Goal: Use online tool/utility: Utilize a website feature to perform a specific function

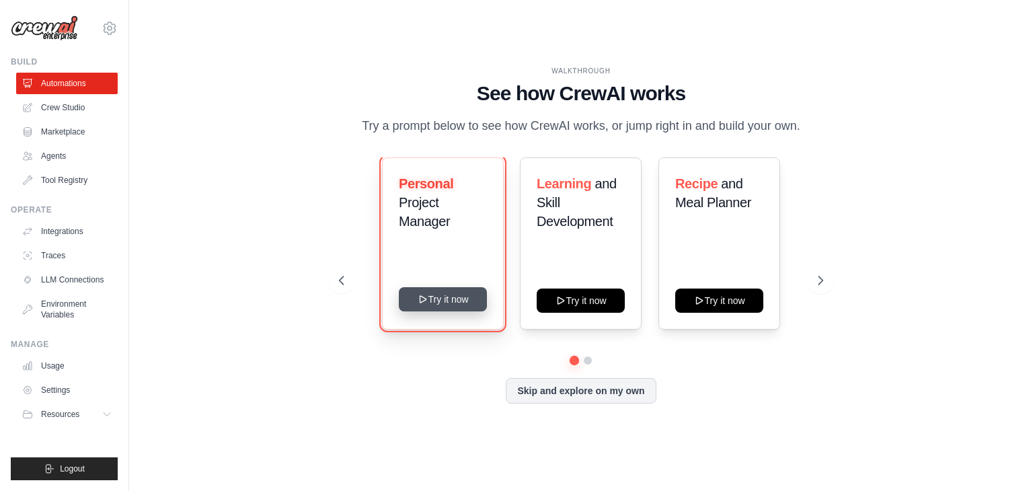
drag, startPoint x: 0, startPoint y: 0, endPoint x: 453, endPoint y: 307, distance: 547.8
click at [453, 307] on button "Try it now" at bounding box center [443, 299] width 88 height 24
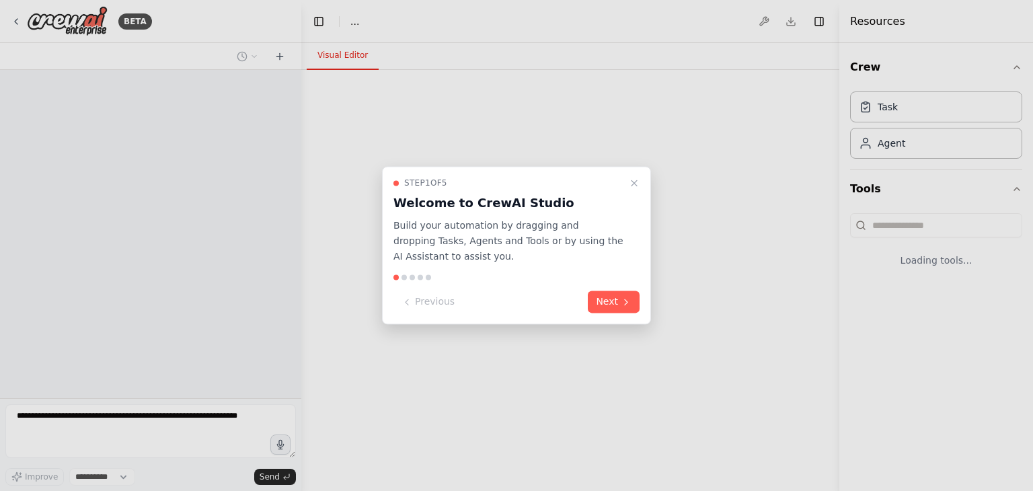
select select "****"
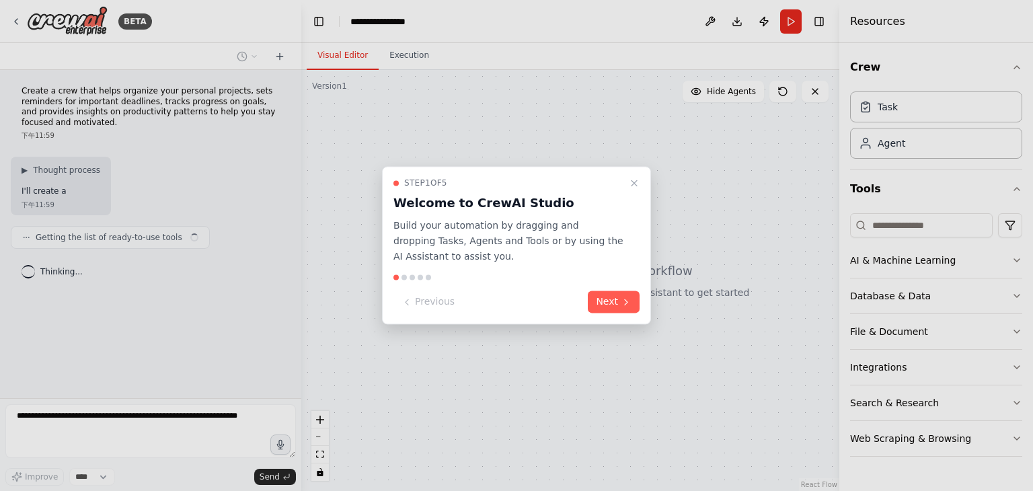
drag, startPoint x: 537, startPoint y: 363, endPoint x: 566, endPoint y: 329, distance: 44.4
click at [539, 361] on div at bounding box center [516, 245] width 1033 height 491
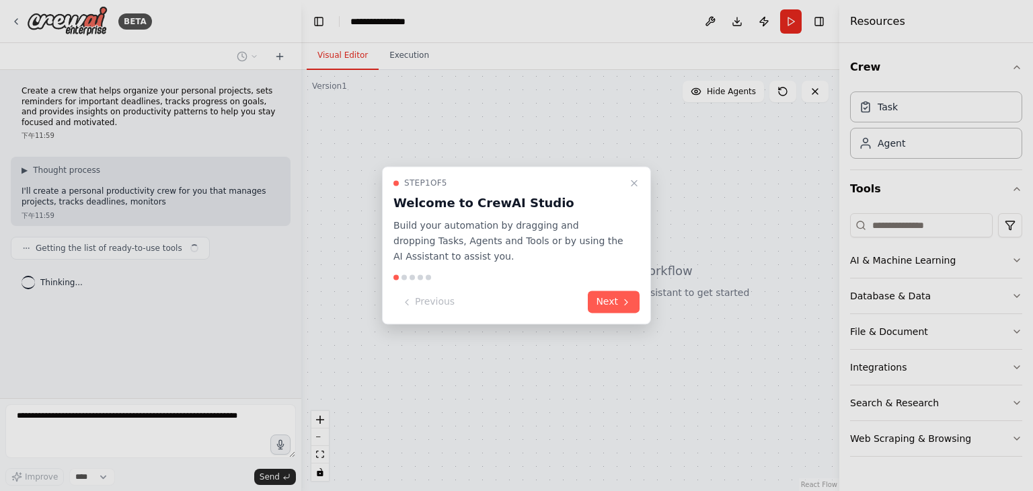
click at [566, 329] on div at bounding box center [516, 245] width 1033 height 491
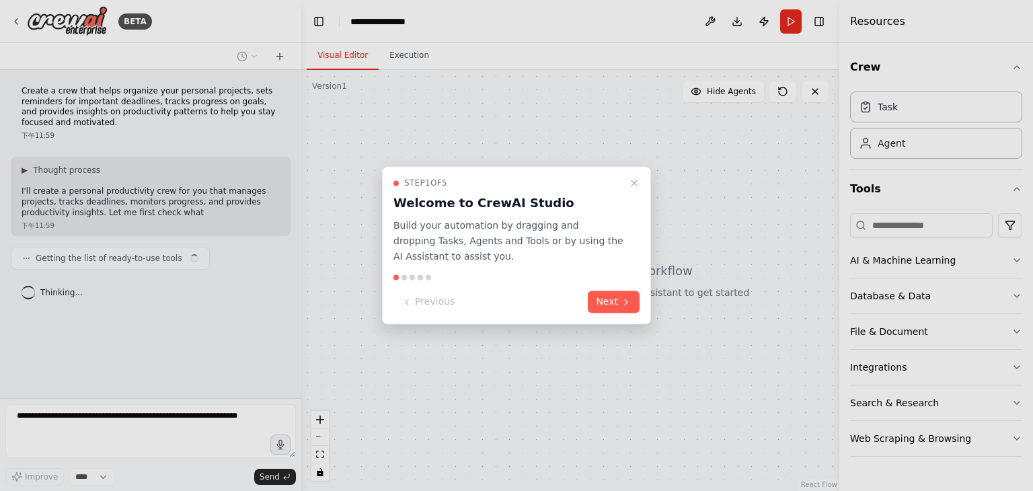
click at [591, 313] on div "Step 1 of 5 Welcome to CrewAI Studio Build your automation by dragging and drop…" at bounding box center [516, 245] width 269 height 158
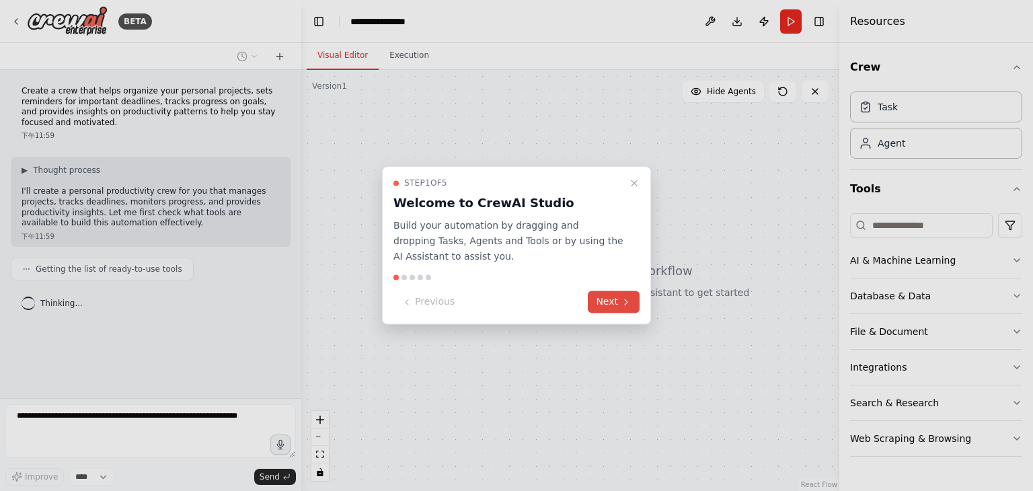
click at [596, 308] on button "Next" at bounding box center [614, 302] width 52 height 22
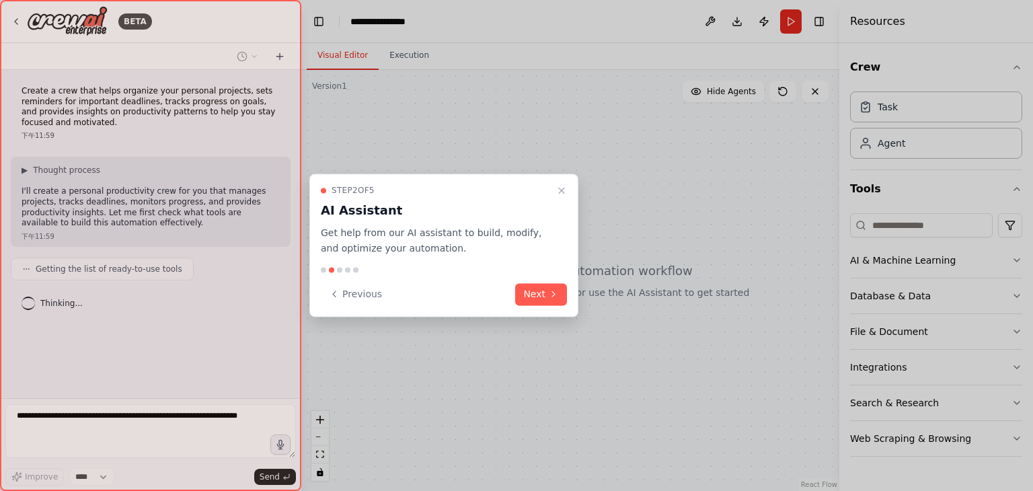
click at [520, 305] on div "Step 2 of 5 AI Assistant Get help from our AI assistant to build, modify, and o…" at bounding box center [443, 245] width 269 height 143
click at [531, 306] on div "Step 2 of 5 AI Assistant Get help from our AI assistant to build, modify, and o…" at bounding box center [443, 245] width 269 height 143
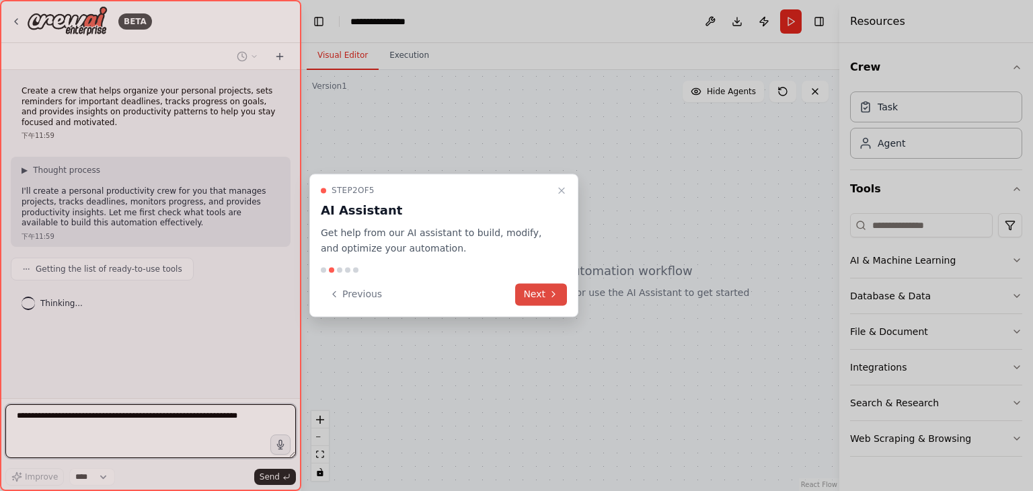
click at [538, 297] on button "Next" at bounding box center [541, 294] width 52 height 22
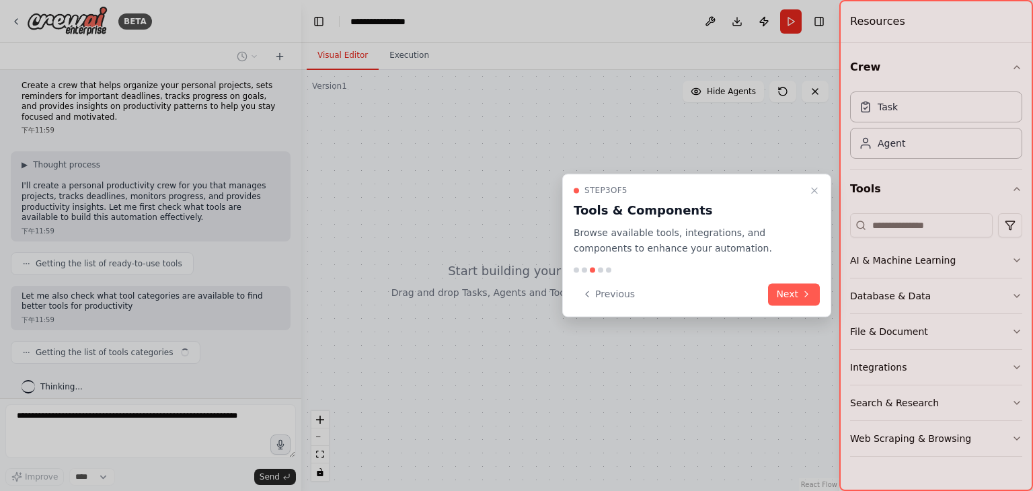
scroll to position [15, 0]
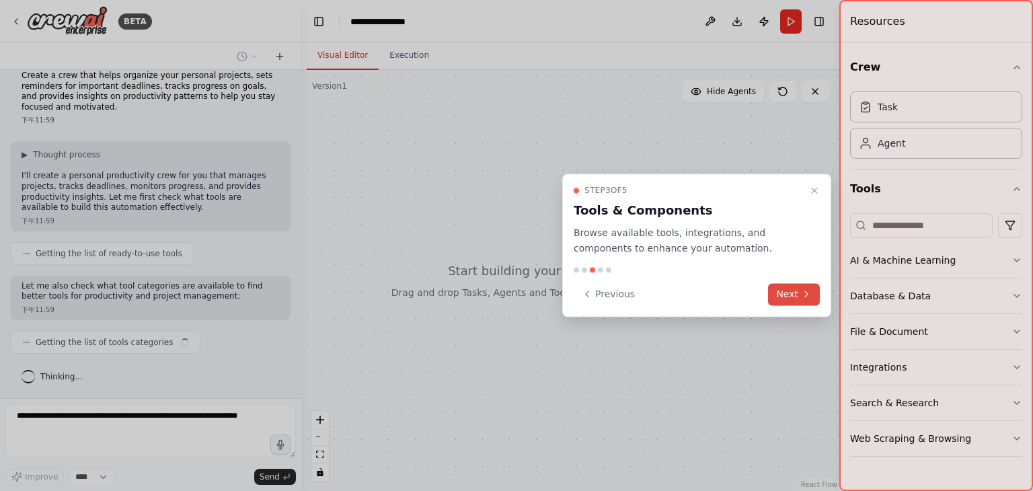
click at [792, 298] on button "Next" at bounding box center [794, 294] width 52 height 22
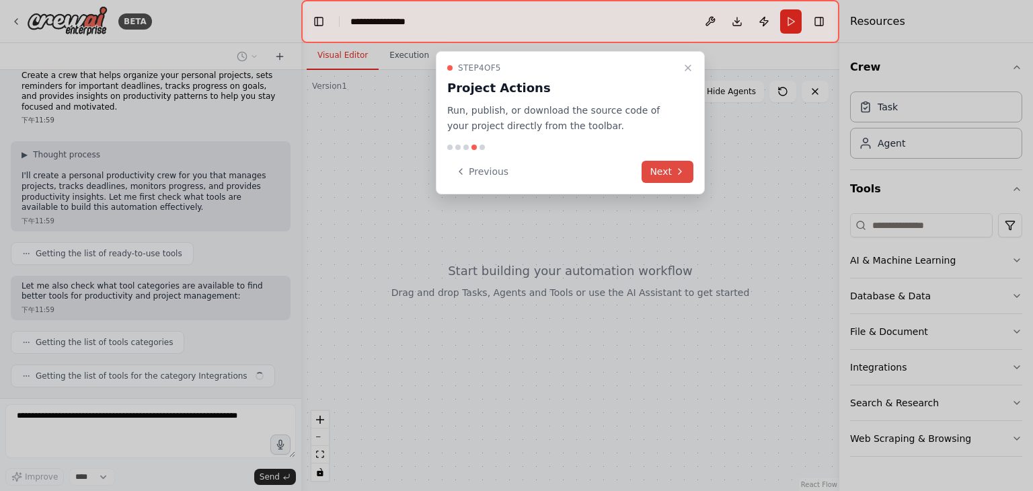
click at [662, 170] on button "Next" at bounding box center [668, 172] width 52 height 22
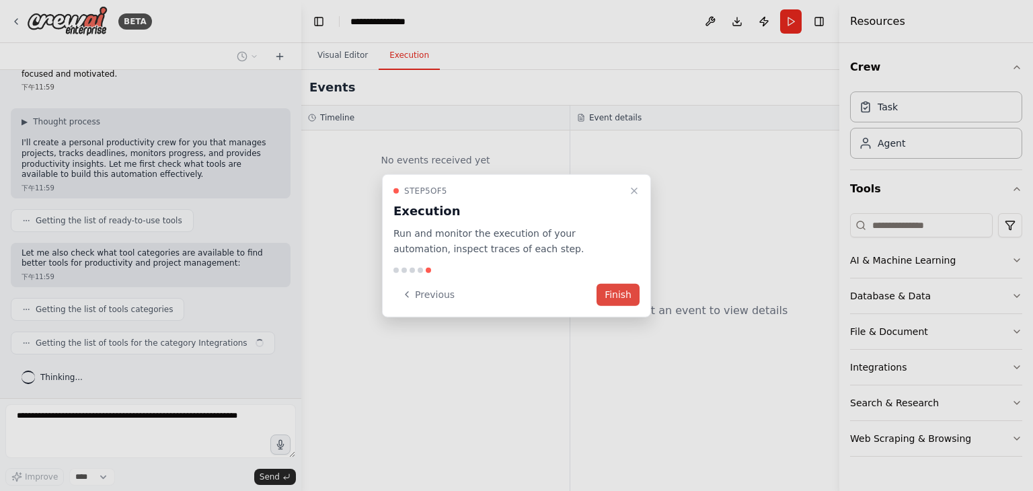
click at [600, 297] on button "Finish" at bounding box center [618, 294] width 43 height 22
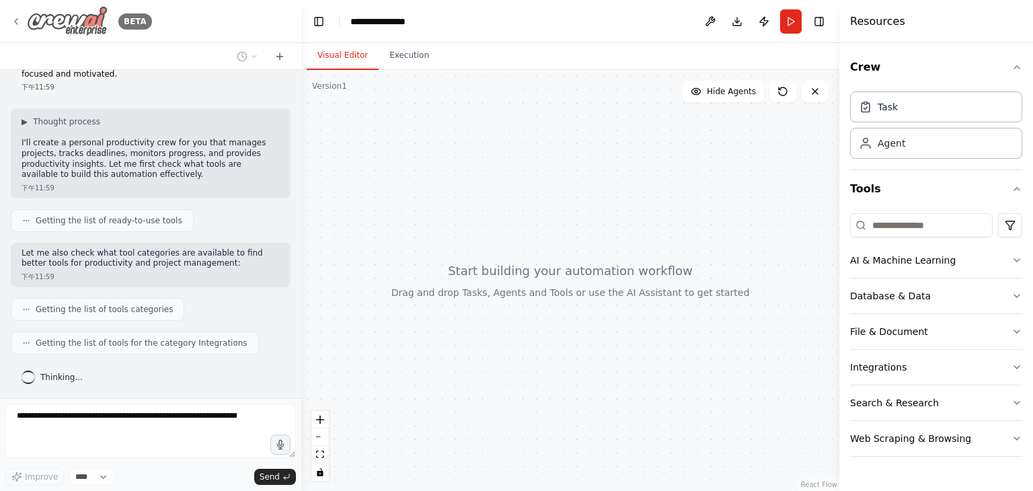
click at [79, 36] on div "BETA" at bounding box center [150, 21] width 301 height 43
click at [69, 22] on img at bounding box center [67, 21] width 81 height 30
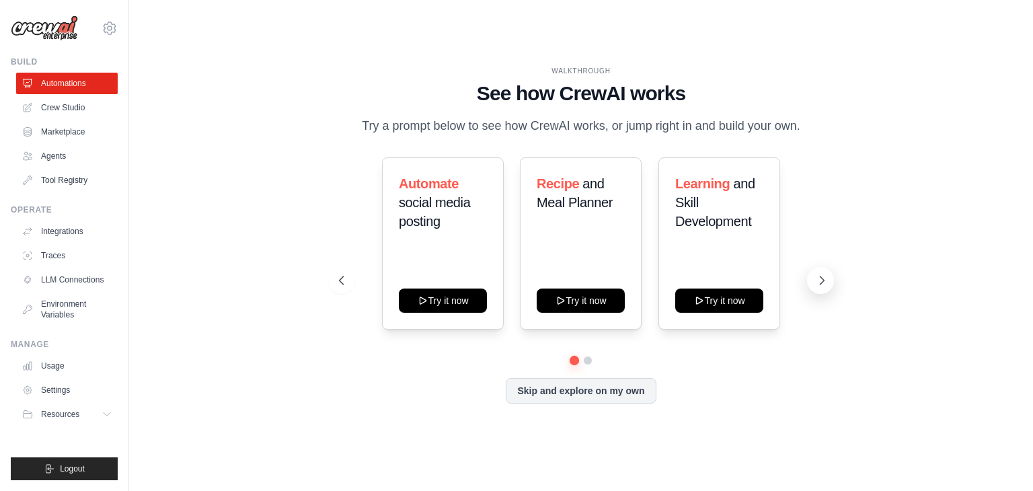
click at [815, 286] on icon at bounding box center [821, 280] width 13 height 13
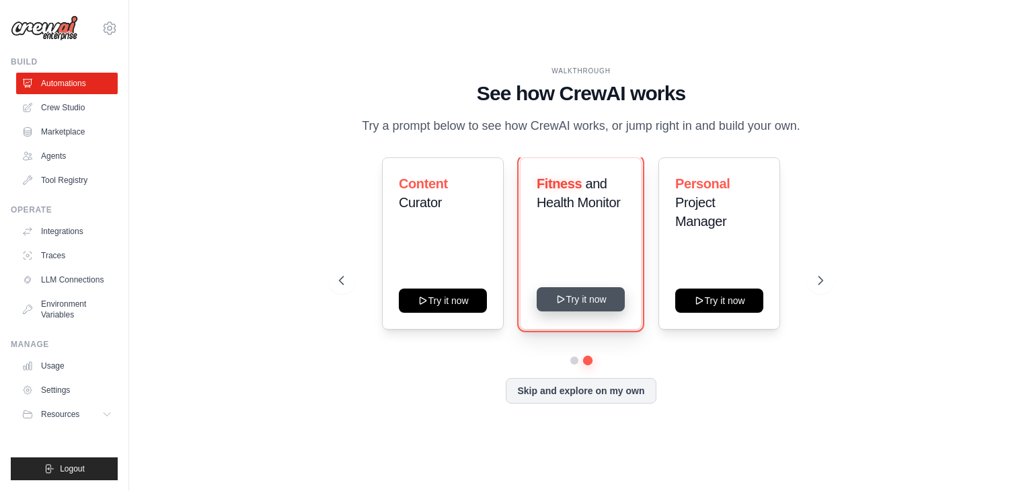
click at [550, 311] on button "Try it now" at bounding box center [581, 299] width 88 height 24
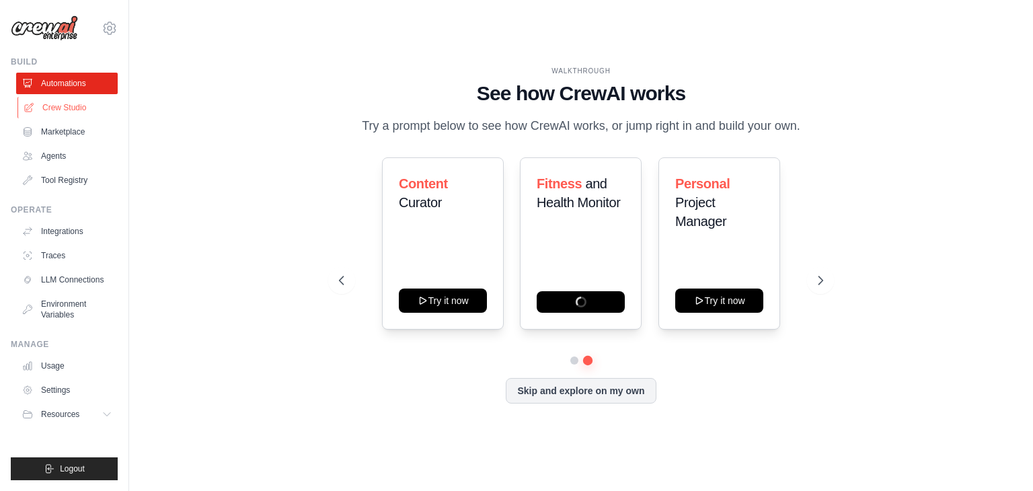
click at [52, 116] on link "Crew Studio" at bounding box center [68, 108] width 102 height 22
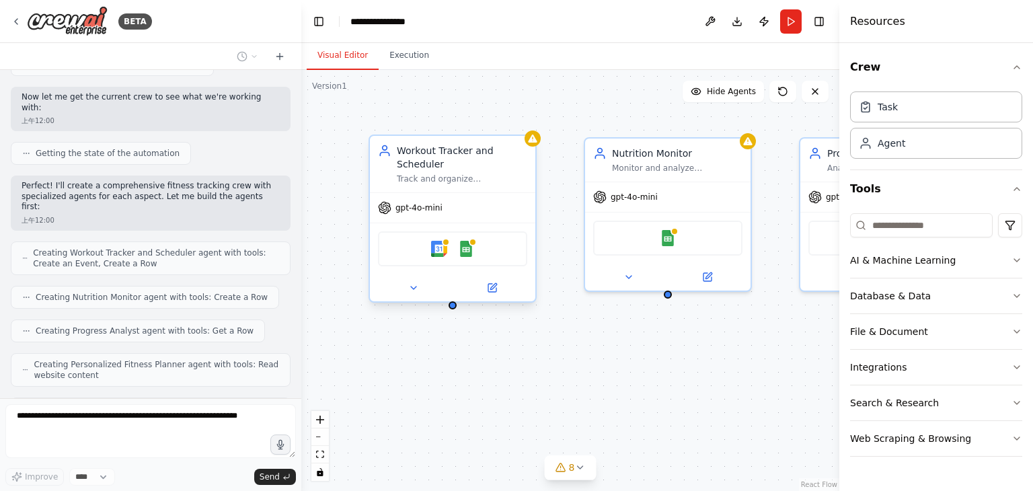
scroll to position [404, 0]
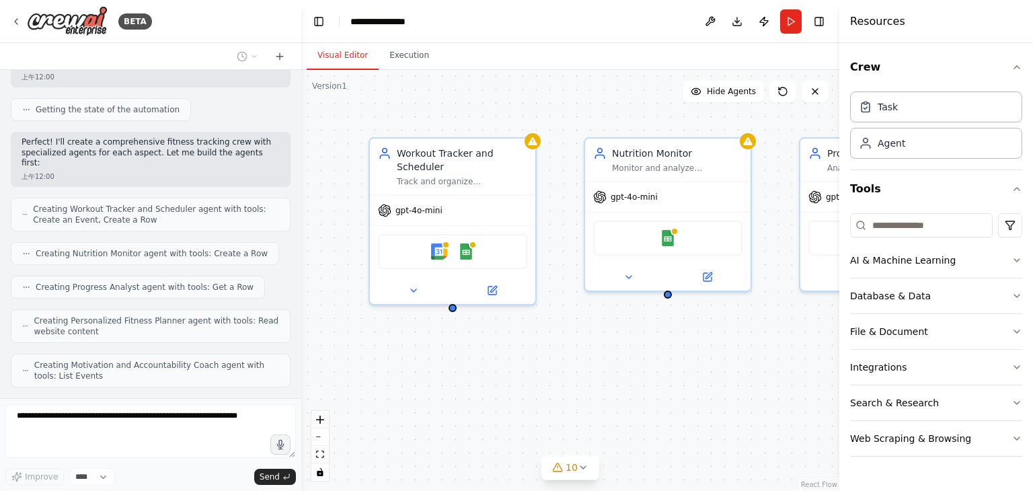
click at [421, 302] on div "Workout Tracker and Scheduler Track and organize {user_name}'s workout sessions…" at bounding box center [453, 221] width 168 height 168
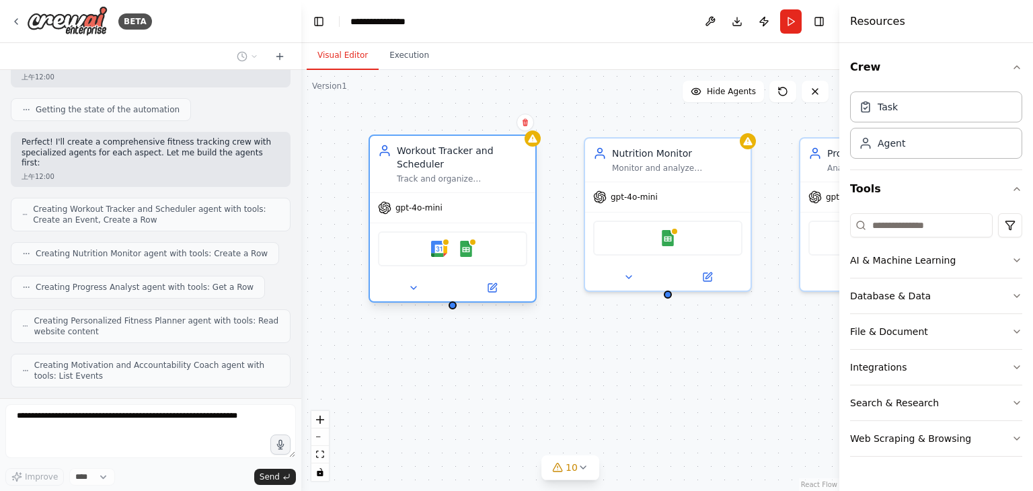
click at [414, 300] on div "Workout Tracker and Scheduler Track and organize {user_name}'s workout sessions…" at bounding box center [453, 219] width 168 height 168
click at [417, 299] on div at bounding box center [452, 287] width 165 height 27
click at [416, 294] on button at bounding box center [413, 288] width 76 height 16
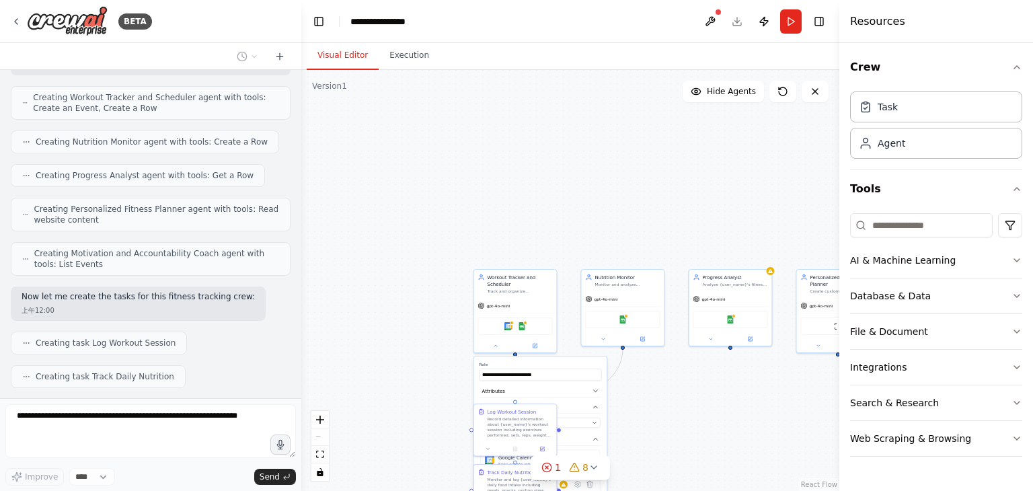
scroll to position [549, 0]
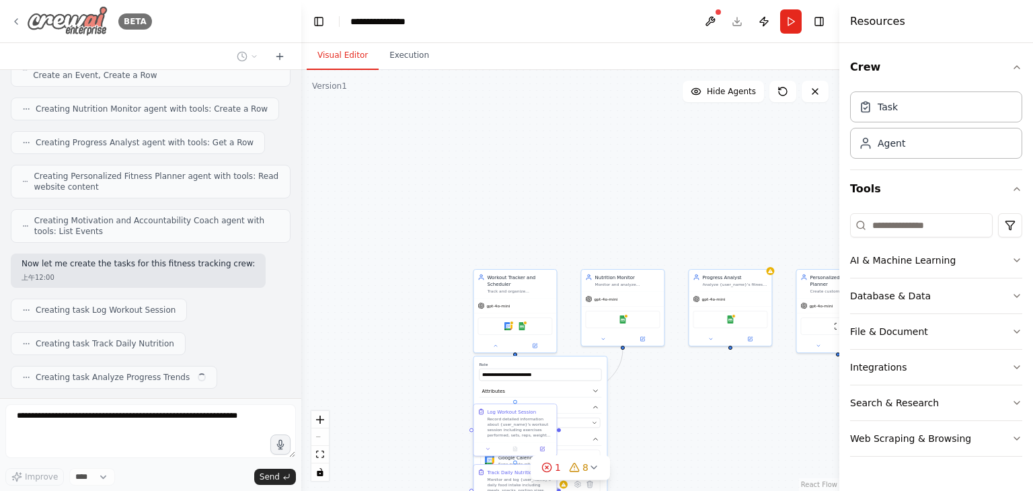
click at [67, 26] on img at bounding box center [67, 21] width 81 height 30
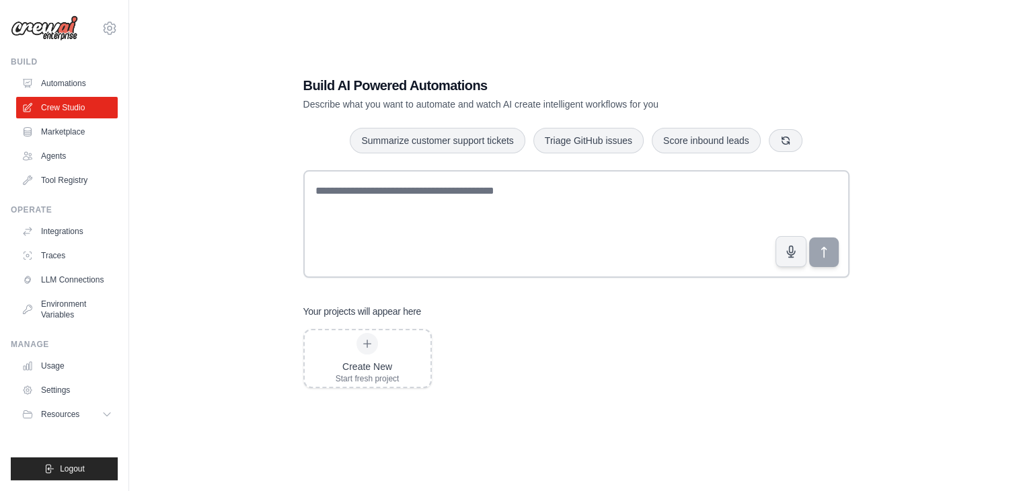
scroll to position [26, 0]
click at [52, 30] on img at bounding box center [44, 28] width 67 height 26
click at [55, 79] on link "Automations" at bounding box center [68, 84] width 102 height 22
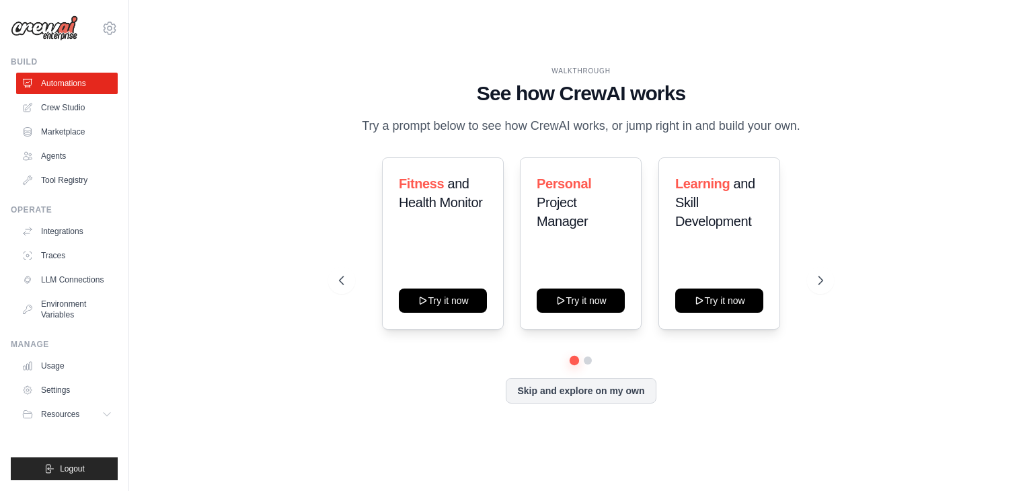
click at [592, 377] on div "Fitness and Health Monitor Try it now Personal Project Manager Try it now Learn…" at bounding box center [581, 280] width 484 height 246
click at [455, 316] on div "Fitness and Health Monitor Try it now" at bounding box center [443, 243] width 122 height 172
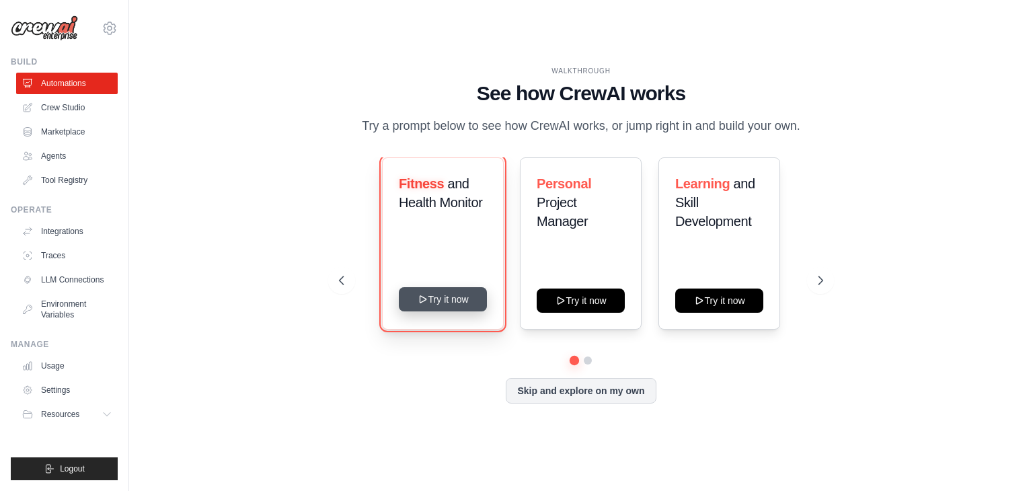
click at [438, 303] on button "Try it now" at bounding box center [443, 299] width 88 height 24
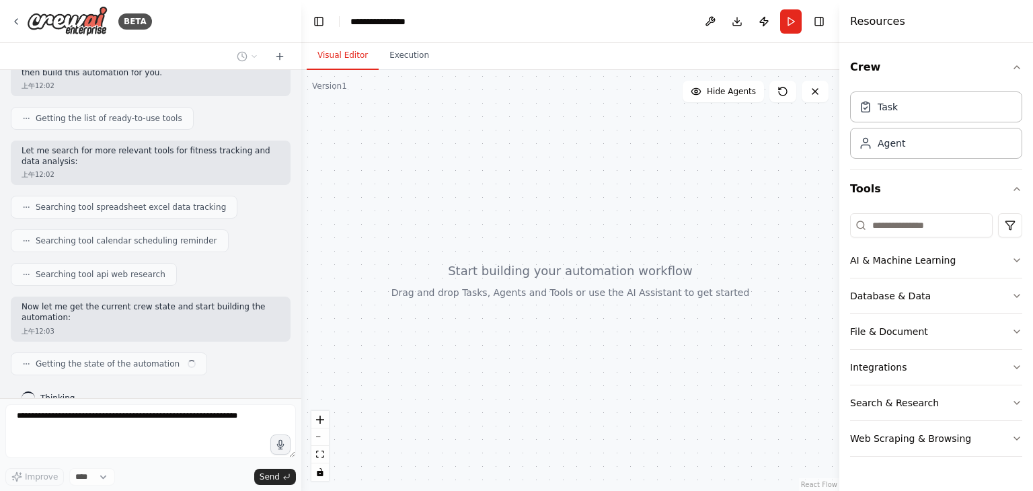
scroll to position [150, 0]
